Goal: Transaction & Acquisition: Purchase product/service

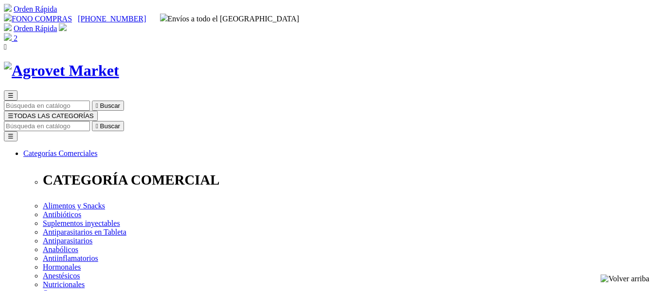
click at [90, 121] on input "Buscar" at bounding box center [47, 126] width 86 height 10
paste input "Bovimec® Etiqueta Azul 3.15%"
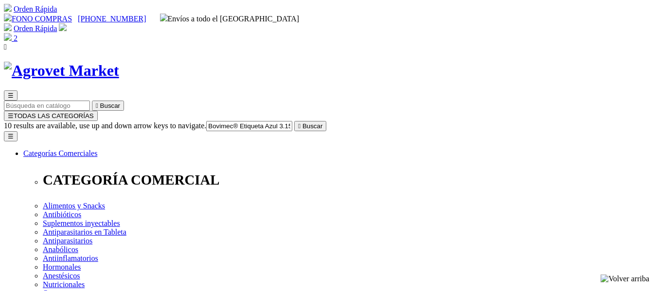
type input "Bovimec® Etiqueta Azul 3.15%"
click at [294, 121] on button " Buscar" at bounding box center [310, 126] width 32 height 10
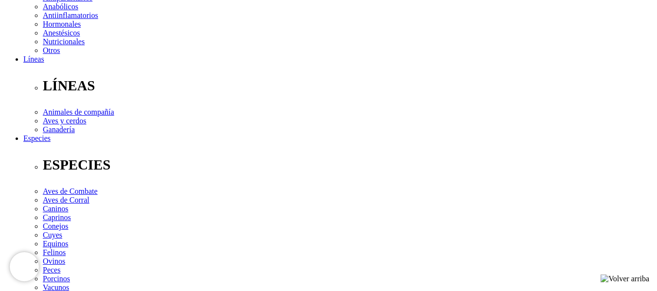
scroll to position [97, 0]
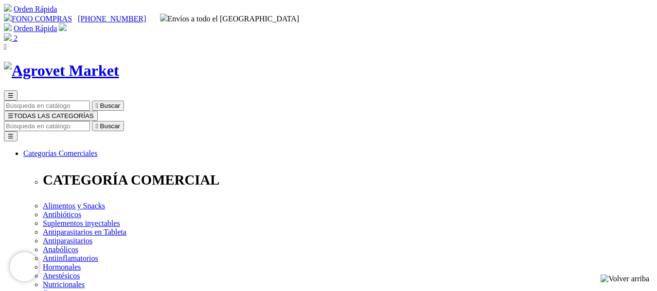
scroll to position [195, 0]
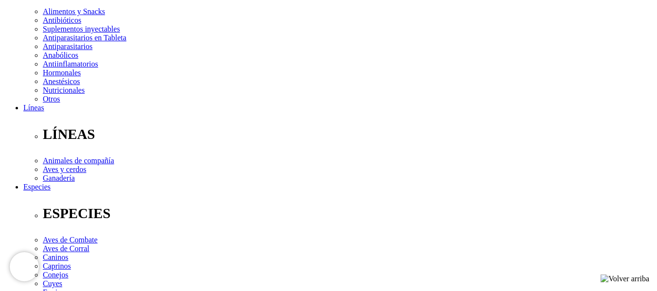
select select "5"
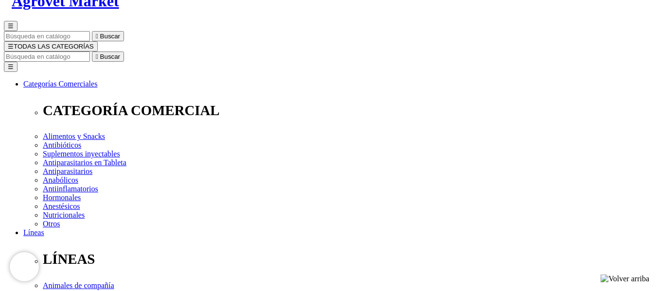
scroll to position [118, 0]
